Goal: Transaction & Acquisition: Obtain resource

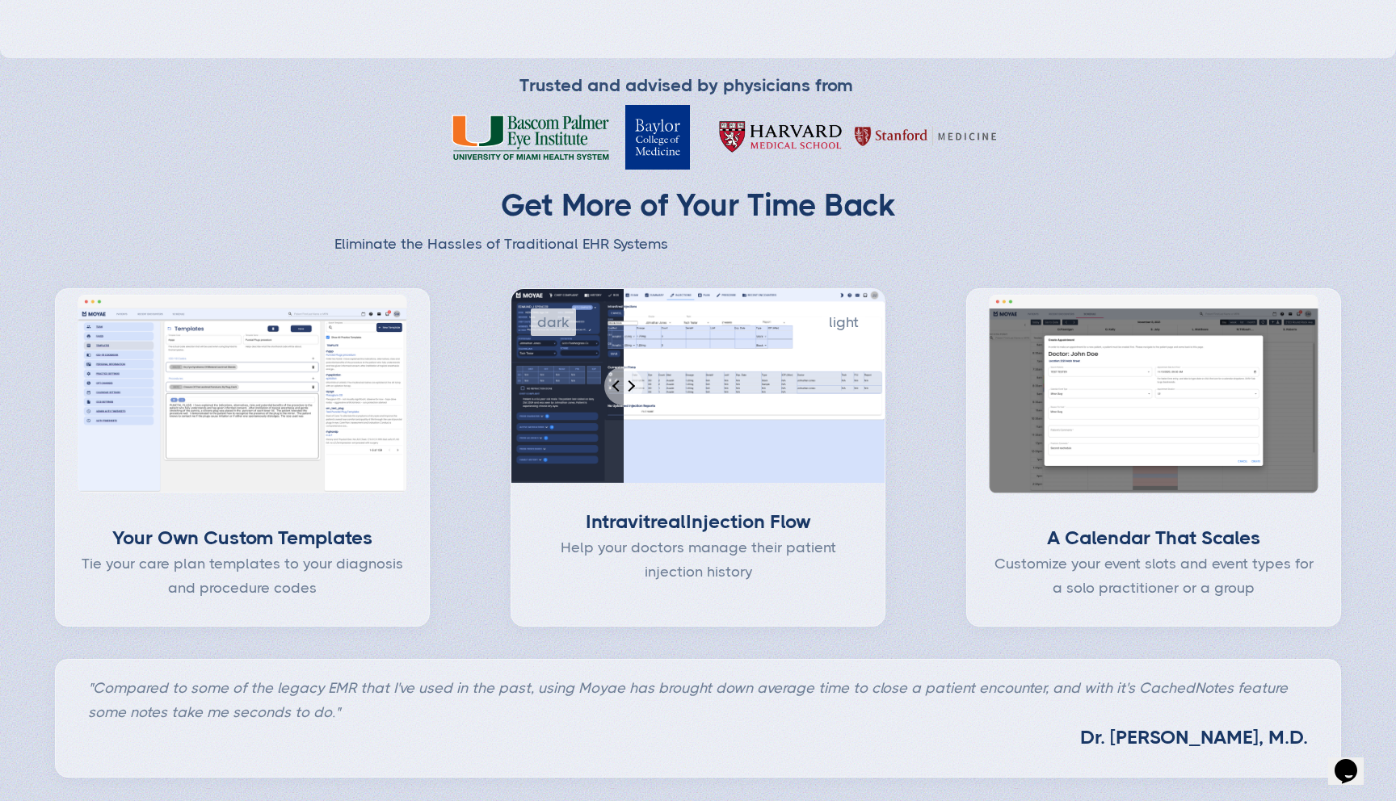
type input "Subscribe"
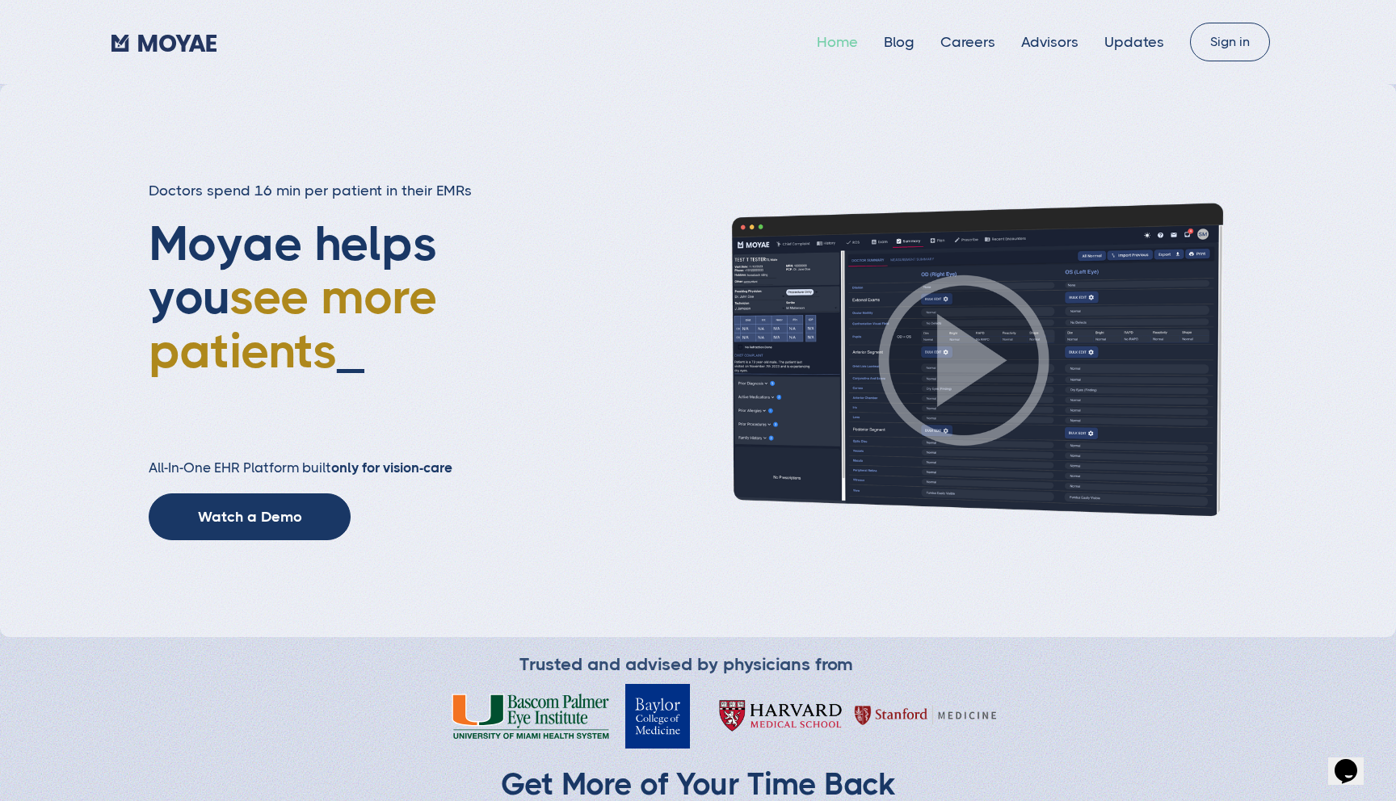
click at [839, 43] on link "Home" at bounding box center [837, 42] width 41 height 16
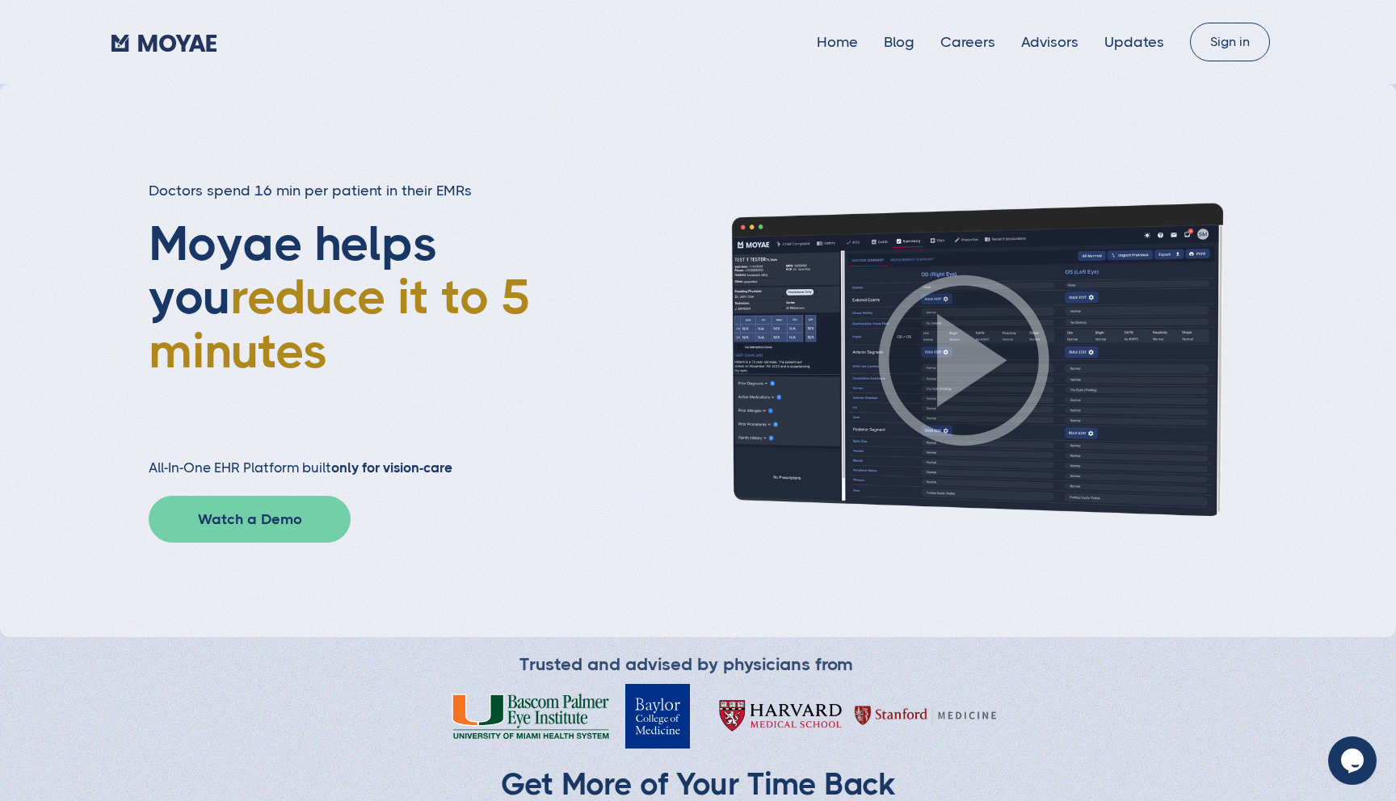
click at [248, 528] on link "Watch a Demo" at bounding box center [250, 519] width 202 height 47
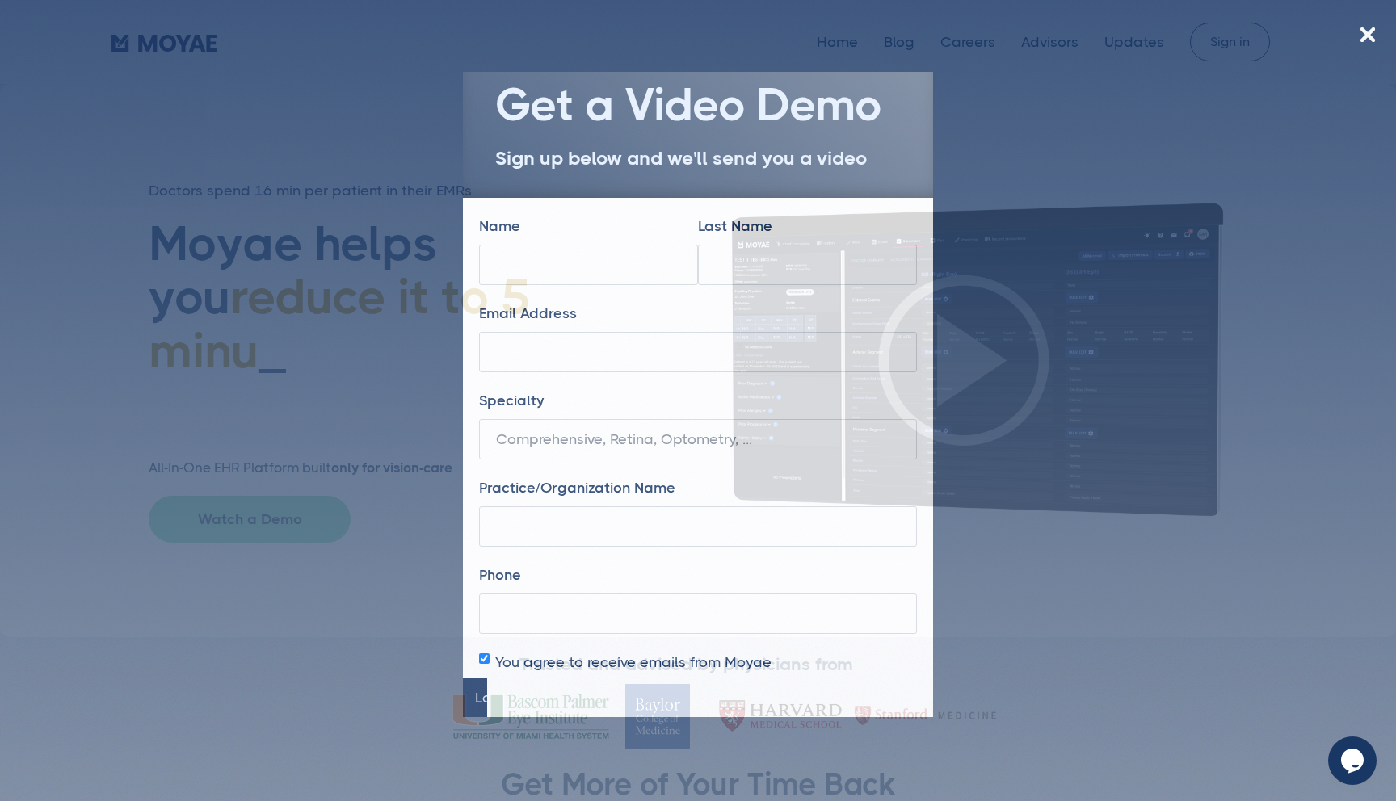
type input "Submit"
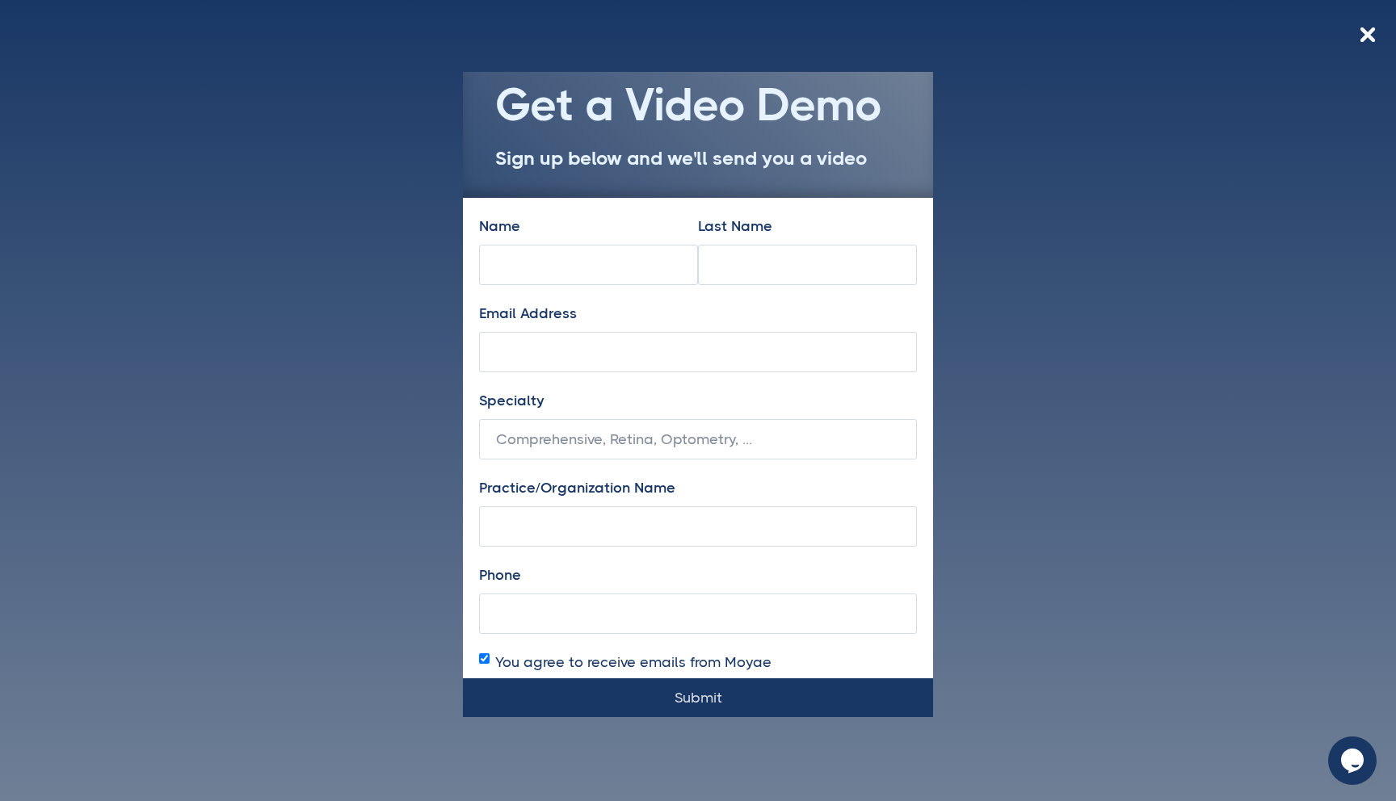
type input "Subscribe"
click at [1367, 38] on img at bounding box center [1367, 34] width 15 height 15
